Goal: Transaction & Acquisition: Download file/media

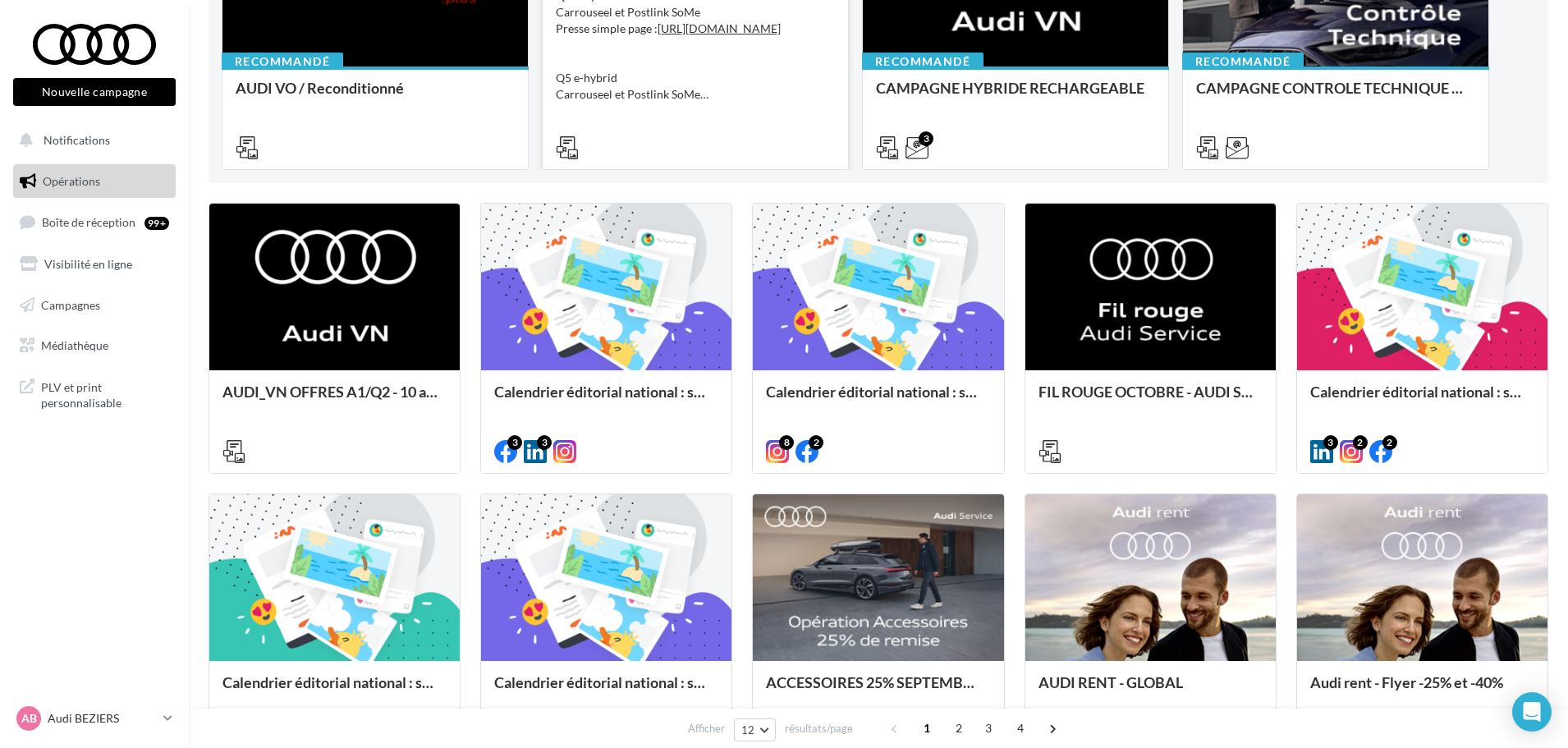
scroll to position [165, 0]
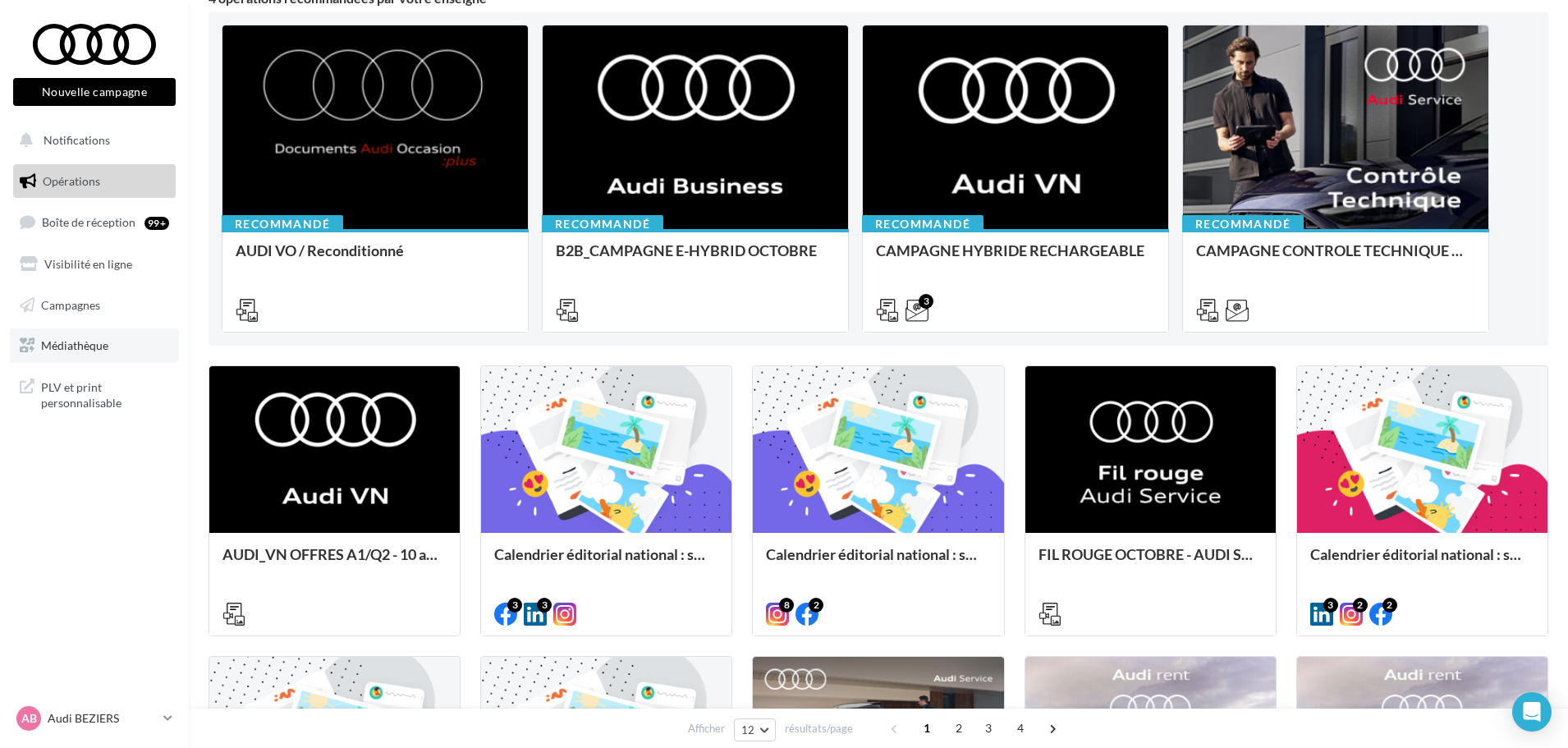
click at [97, 353] on link "Médiathèque" at bounding box center [95, 345] width 169 height 35
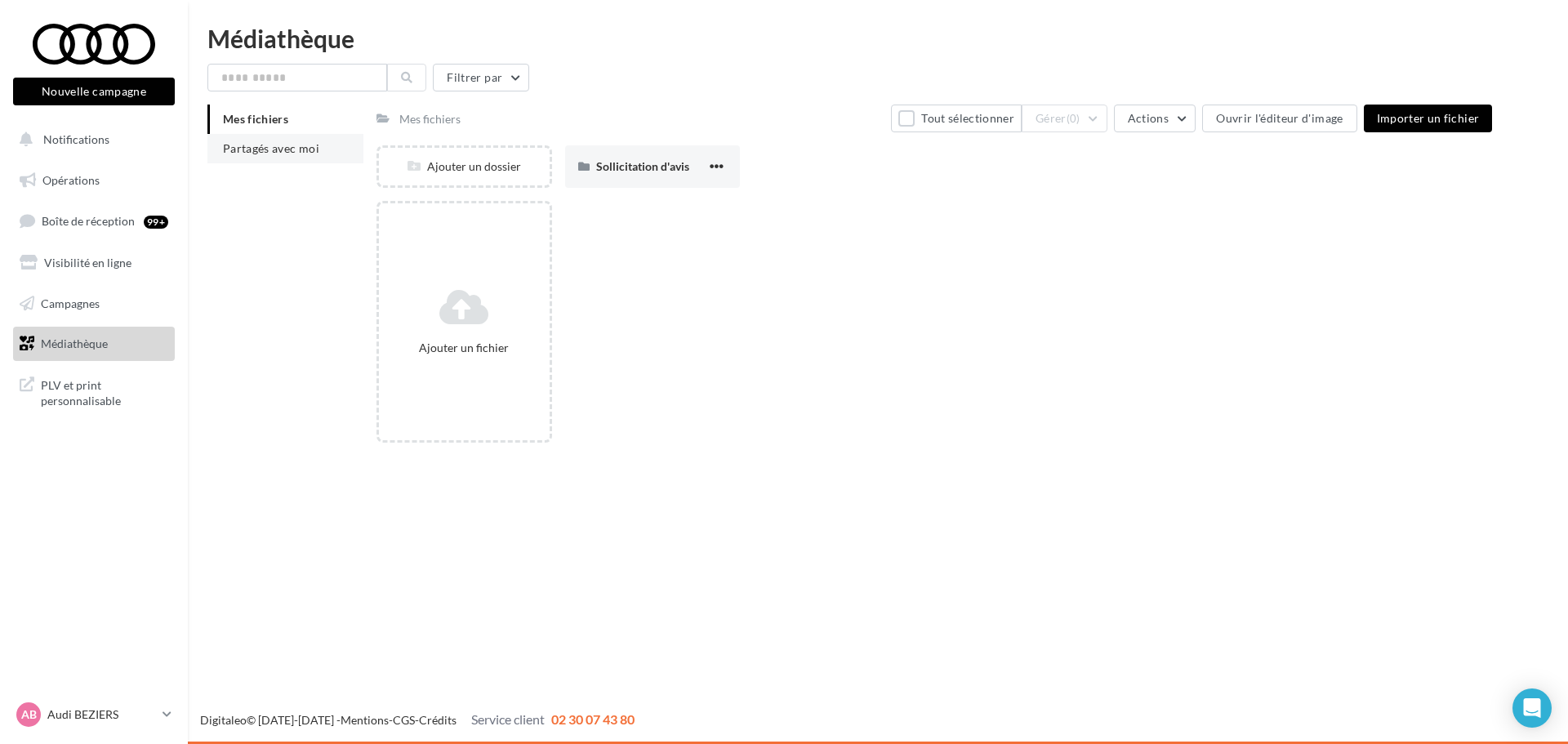
click at [298, 158] on li "Partagés avec moi" at bounding box center [286, 148] width 156 height 29
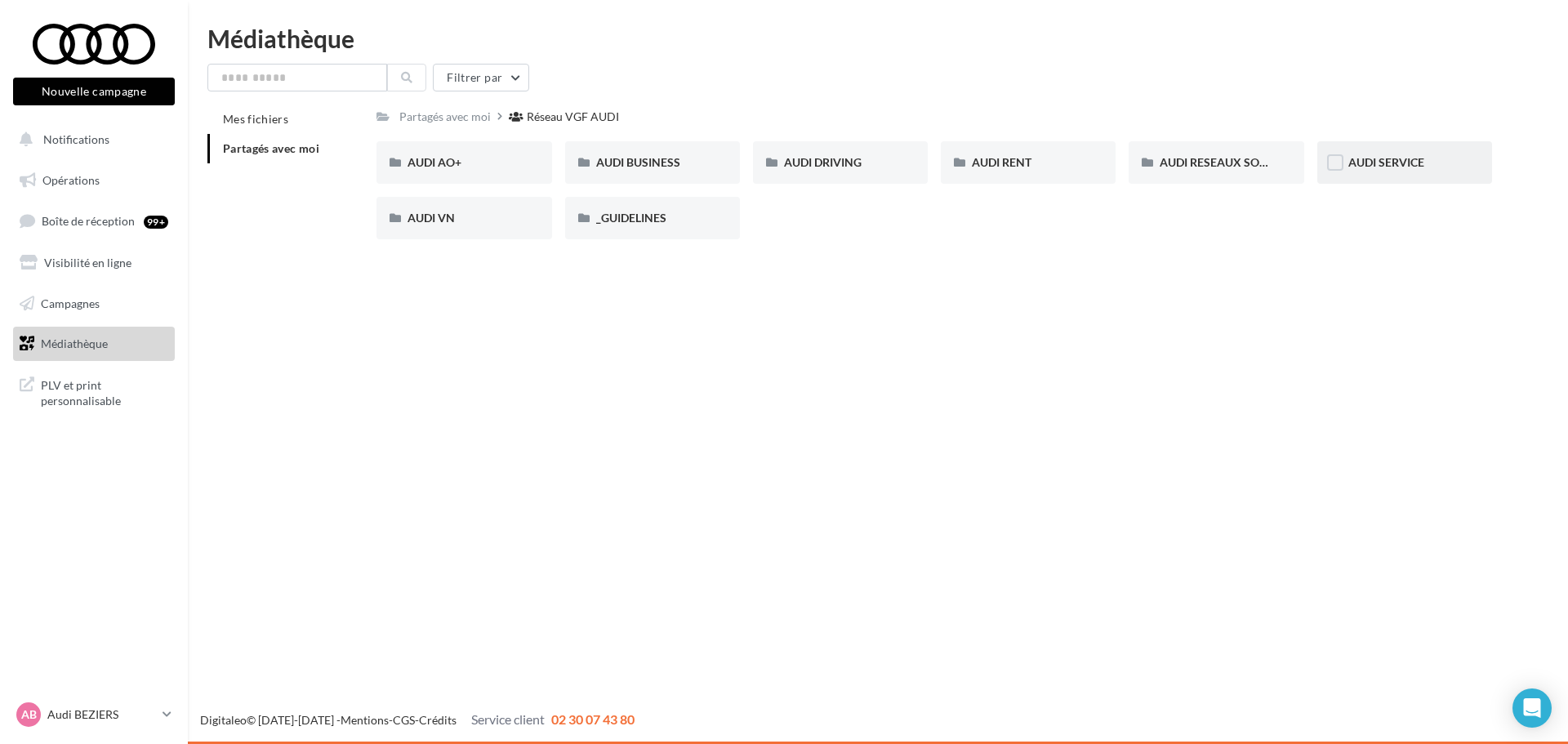
click at [1383, 173] on div "AUDI SERVICE" at bounding box center [1405, 162] width 175 height 43
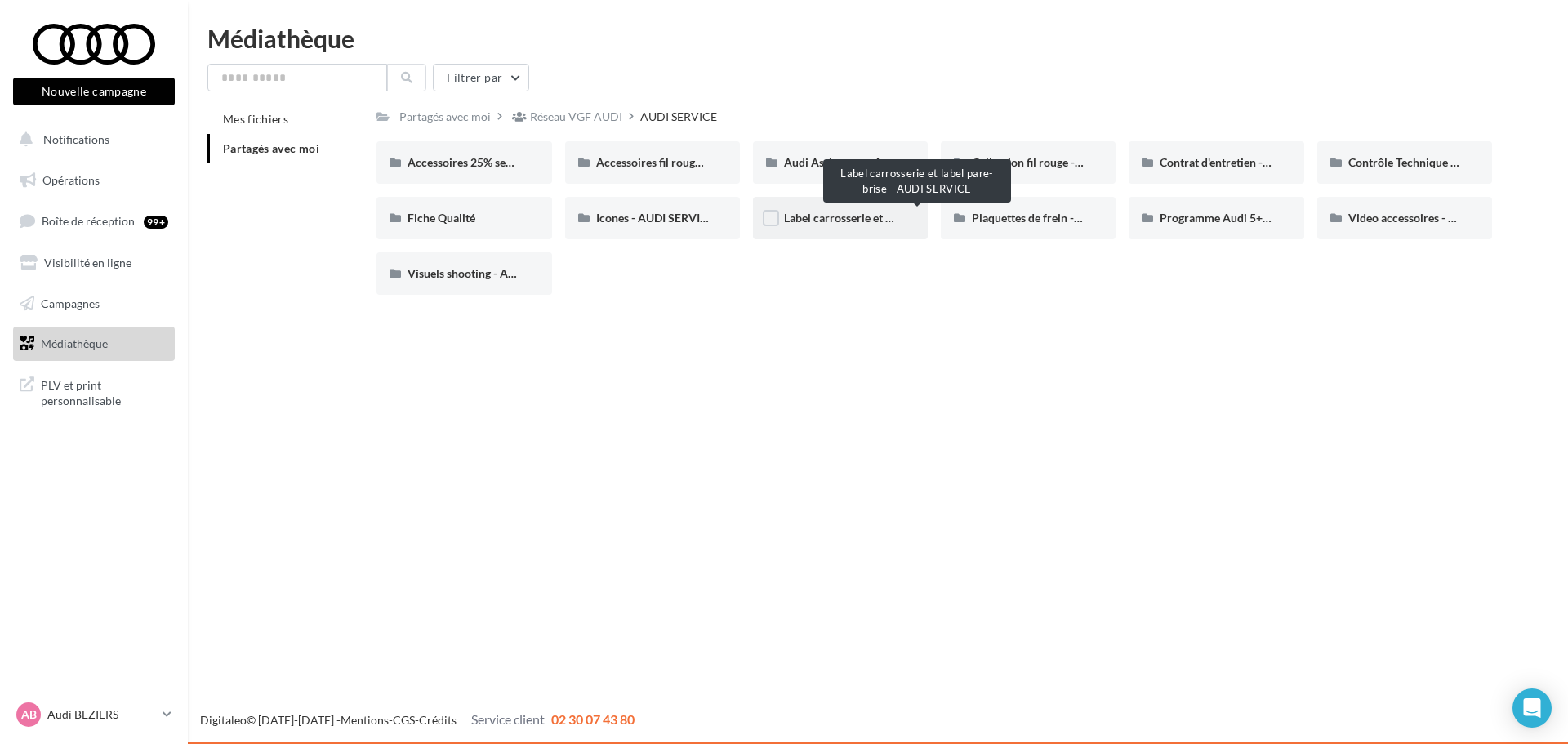
click at [823, 214] on span "Label carrosserie et label pare-brise - AUDI SERVICE" at bounding box center [917, 217] width 265 height 14
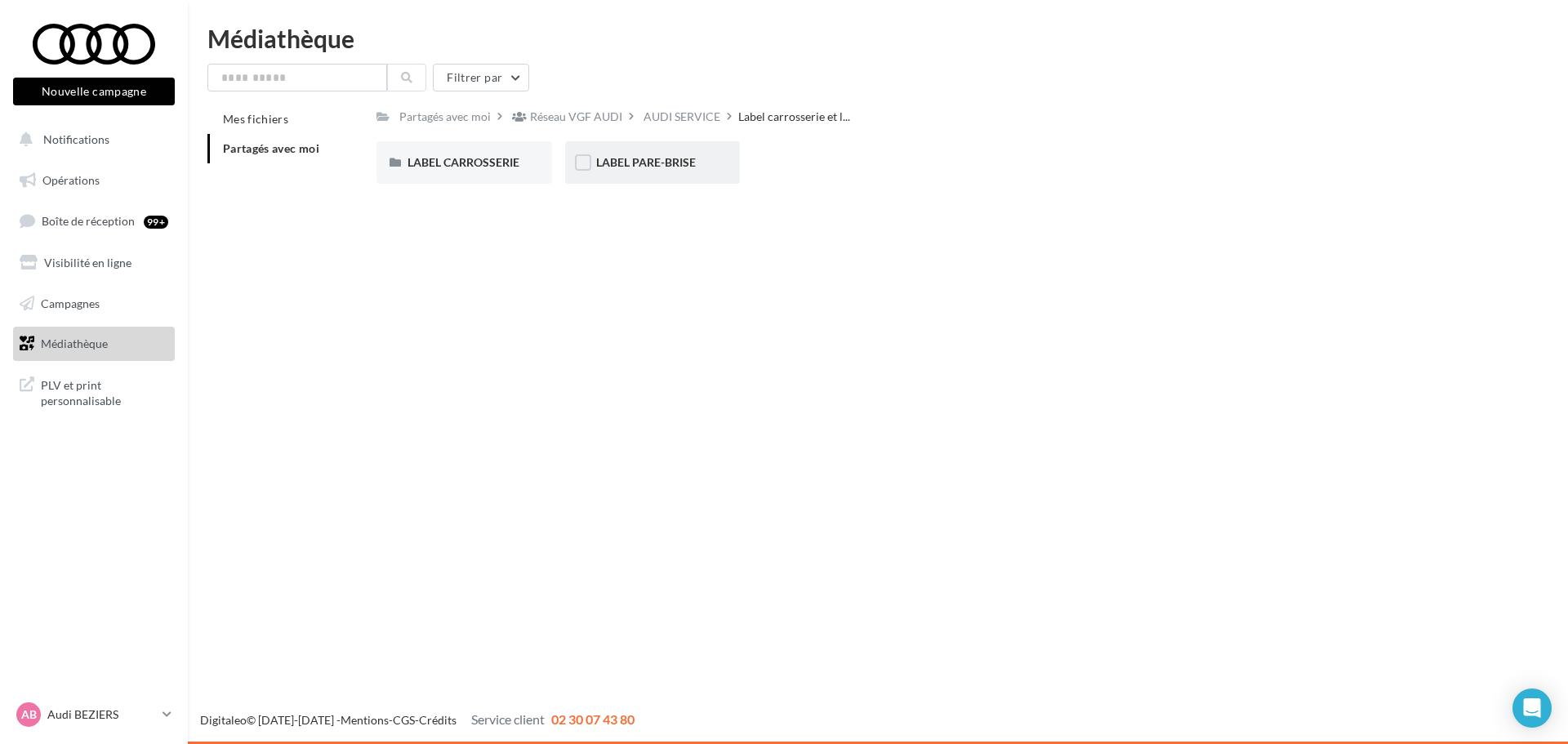
click at [666, 173] on div "LABEL PARE-BRISE" at bounding box center [653, 162] width 175 height 43
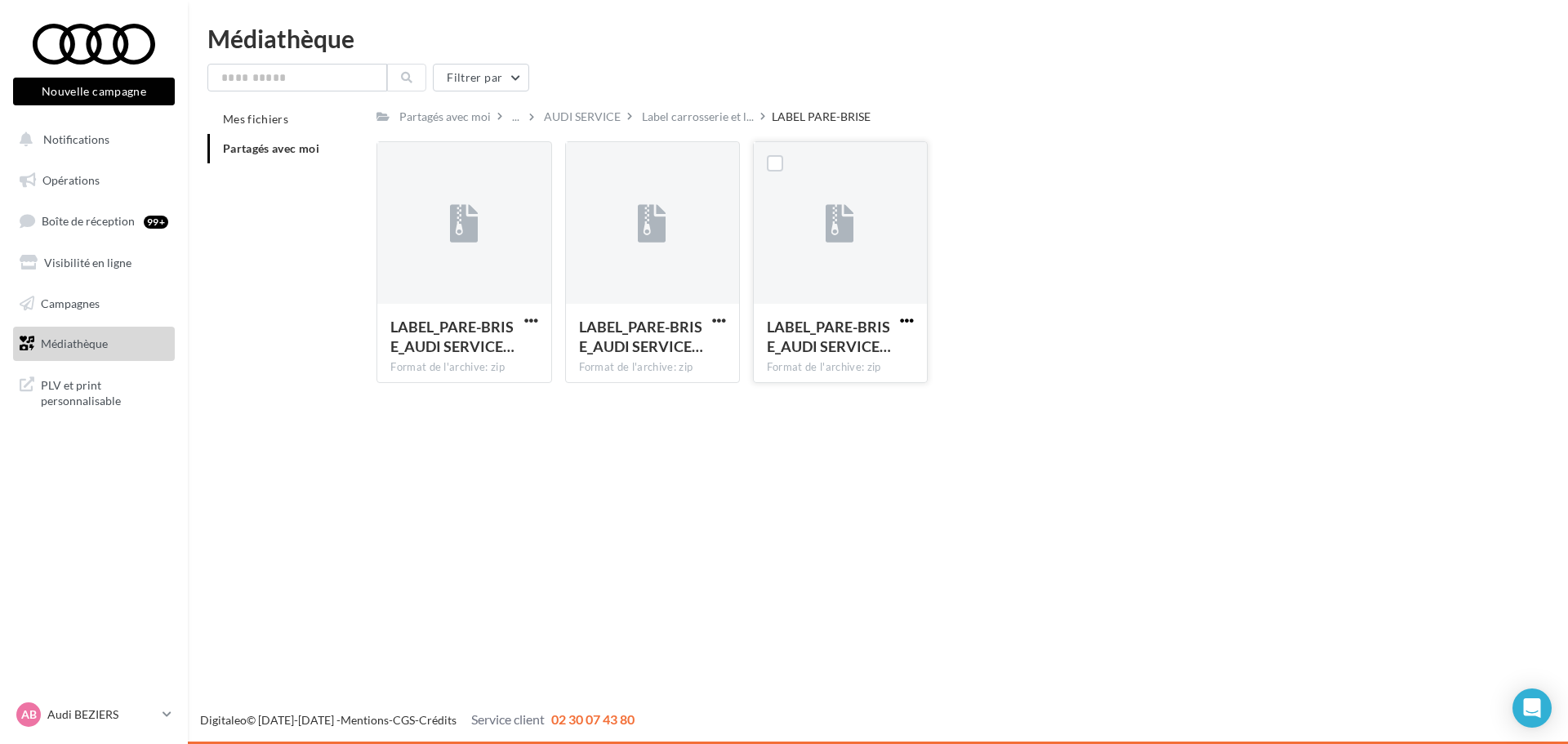
click at [909, 322] on span "button" at bounding box center [907, 320] width 14 height 14
click at [884, 354] on button "Télécharger" at bounding box center [836, 353] width 164 height 43
click at [528, 317] on span "button" at bounding box center [531, 320] width 14 height 14
click at [522, 348] on button "Télécharger" at bounding box center [459, 353] width 164 height 43
